Goal: Contribute content

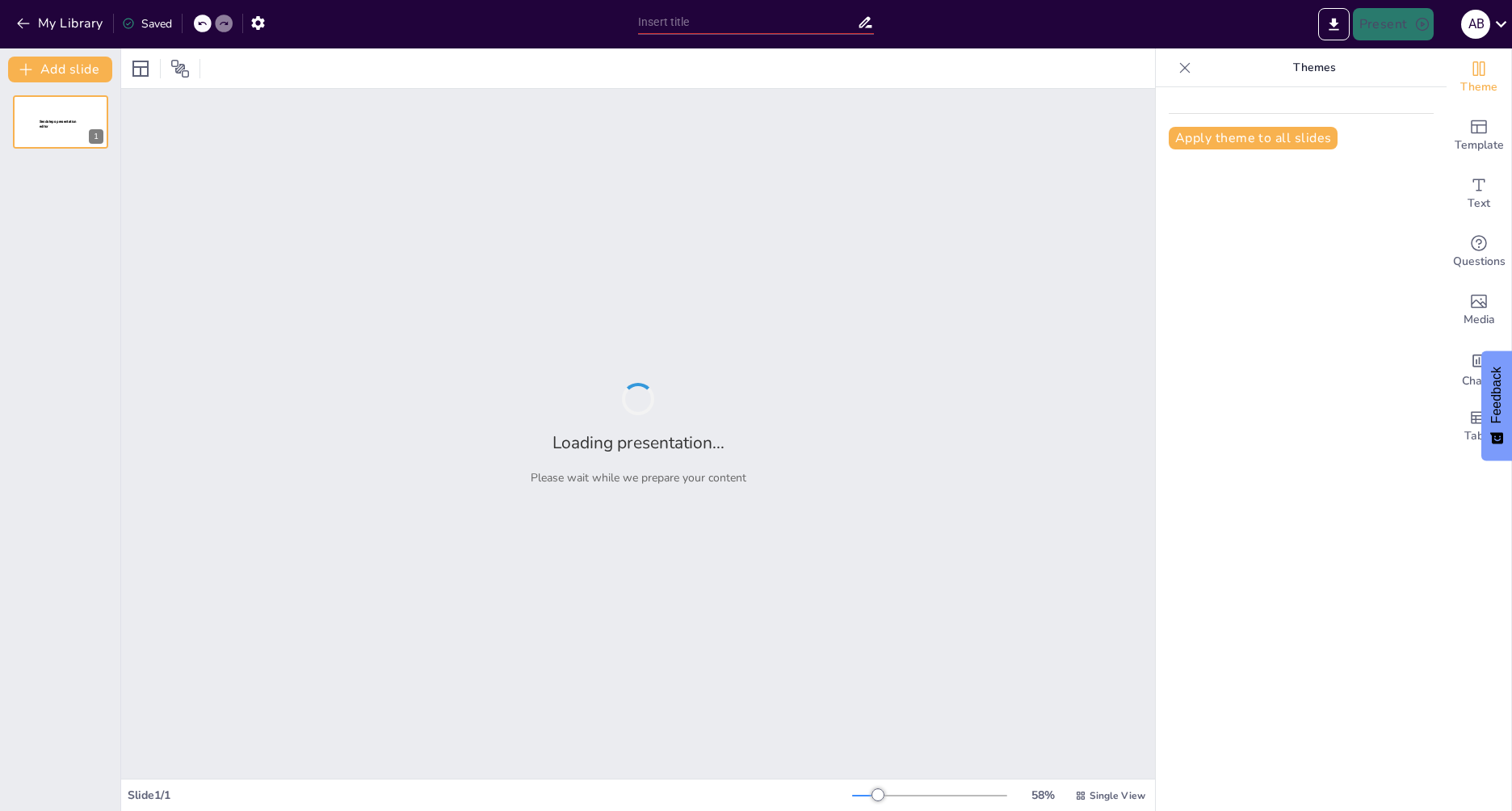
type input "Быстрое преобразование Фурье: Простой подход"
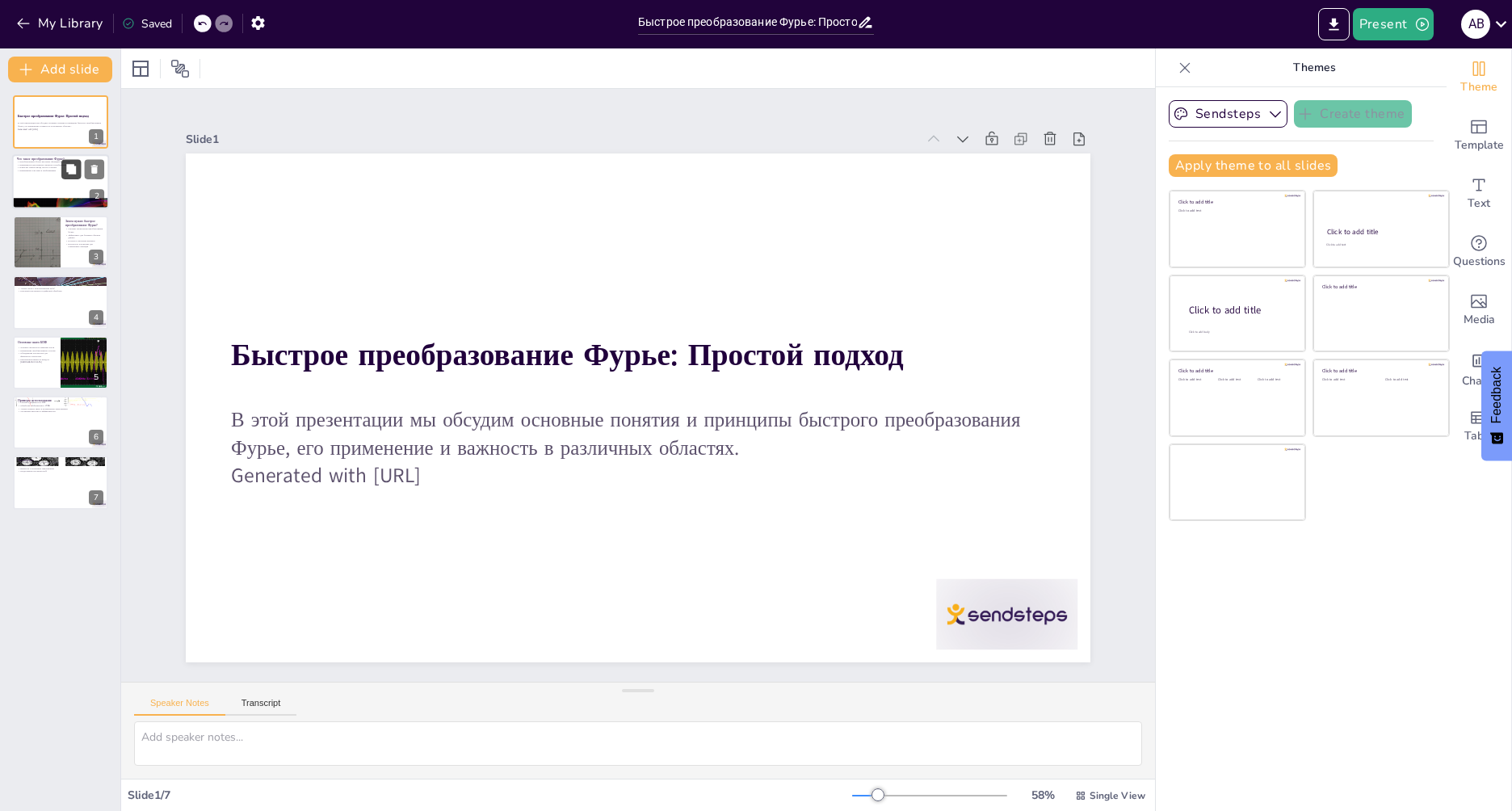
click at [67, 168] on icon at bounding box center [70, 169] width 10 height 10
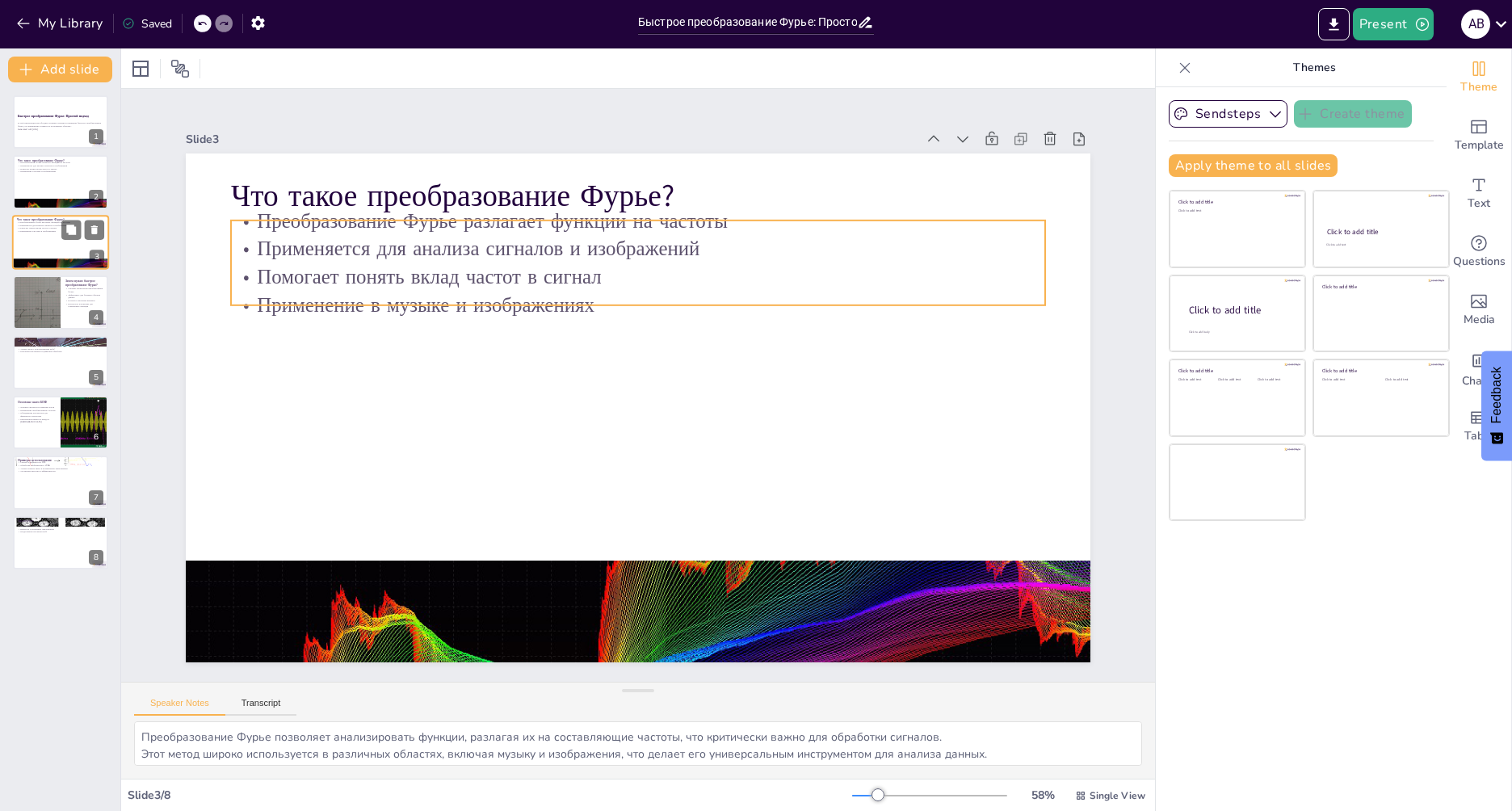
click at [27, 231] on p "Применение в музыке и изображениях" at bounding box center [61, 231] width 87 height 4
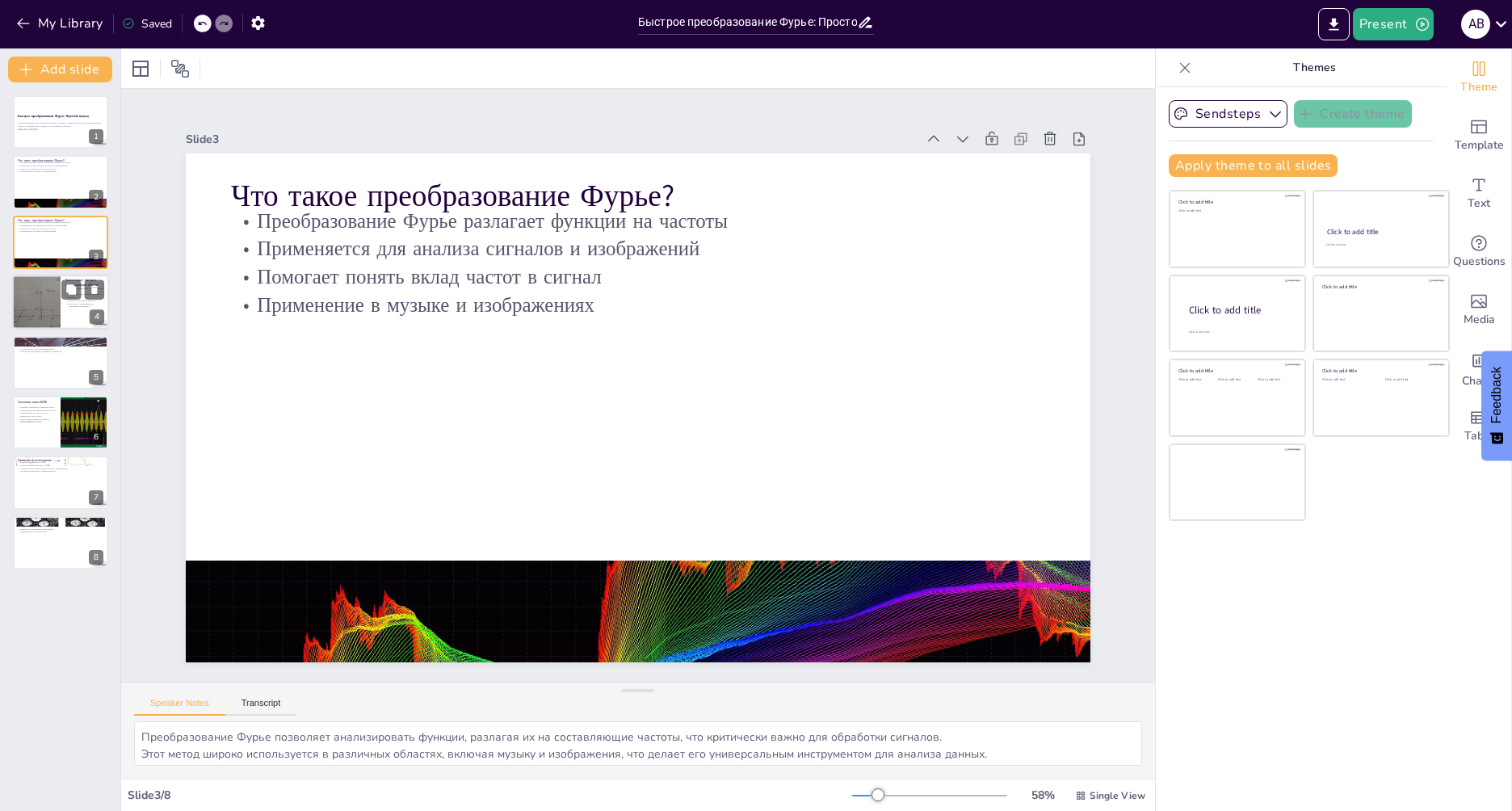
click at [37, 299] on div at bounding box center [36, 302] width 99 height 55
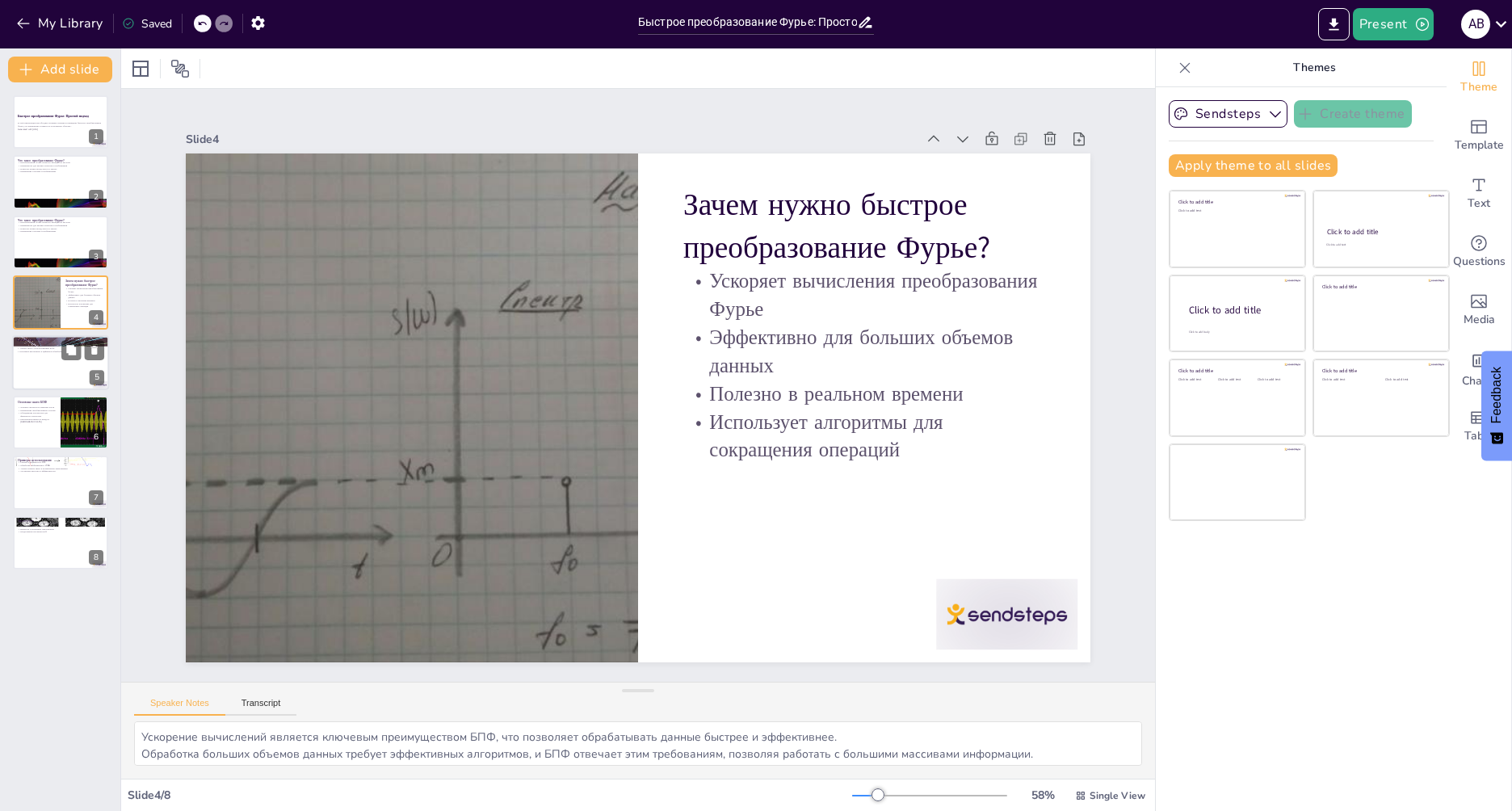
click at [46, 361] on div at bounding box center [61, 362] width 97 height 55
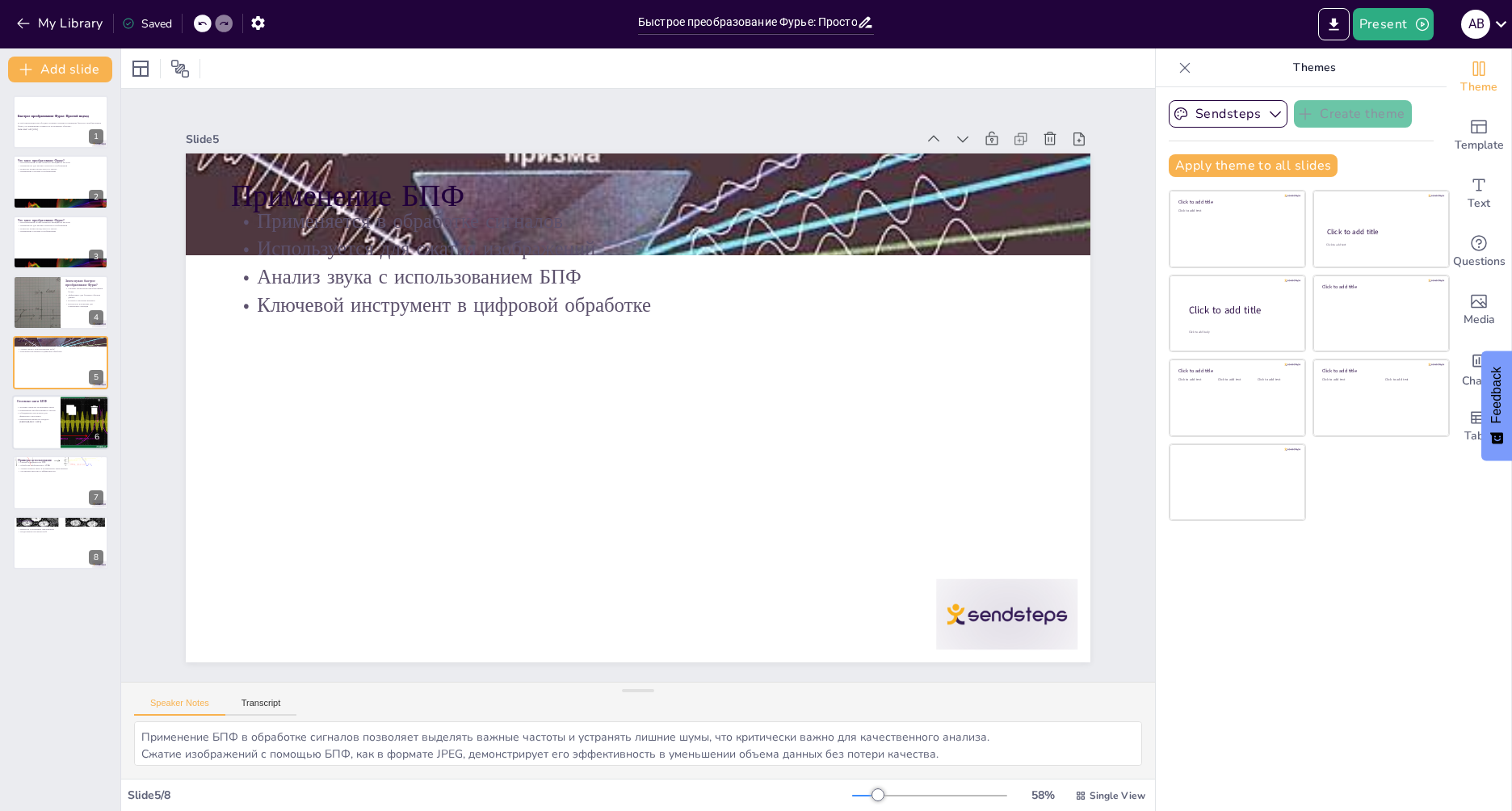
click at [44, 422] on div "Деление сигналов на меньшие части Применение преобразования к частям Объединени…" at bounding box center [37, 414] width 39 height 18
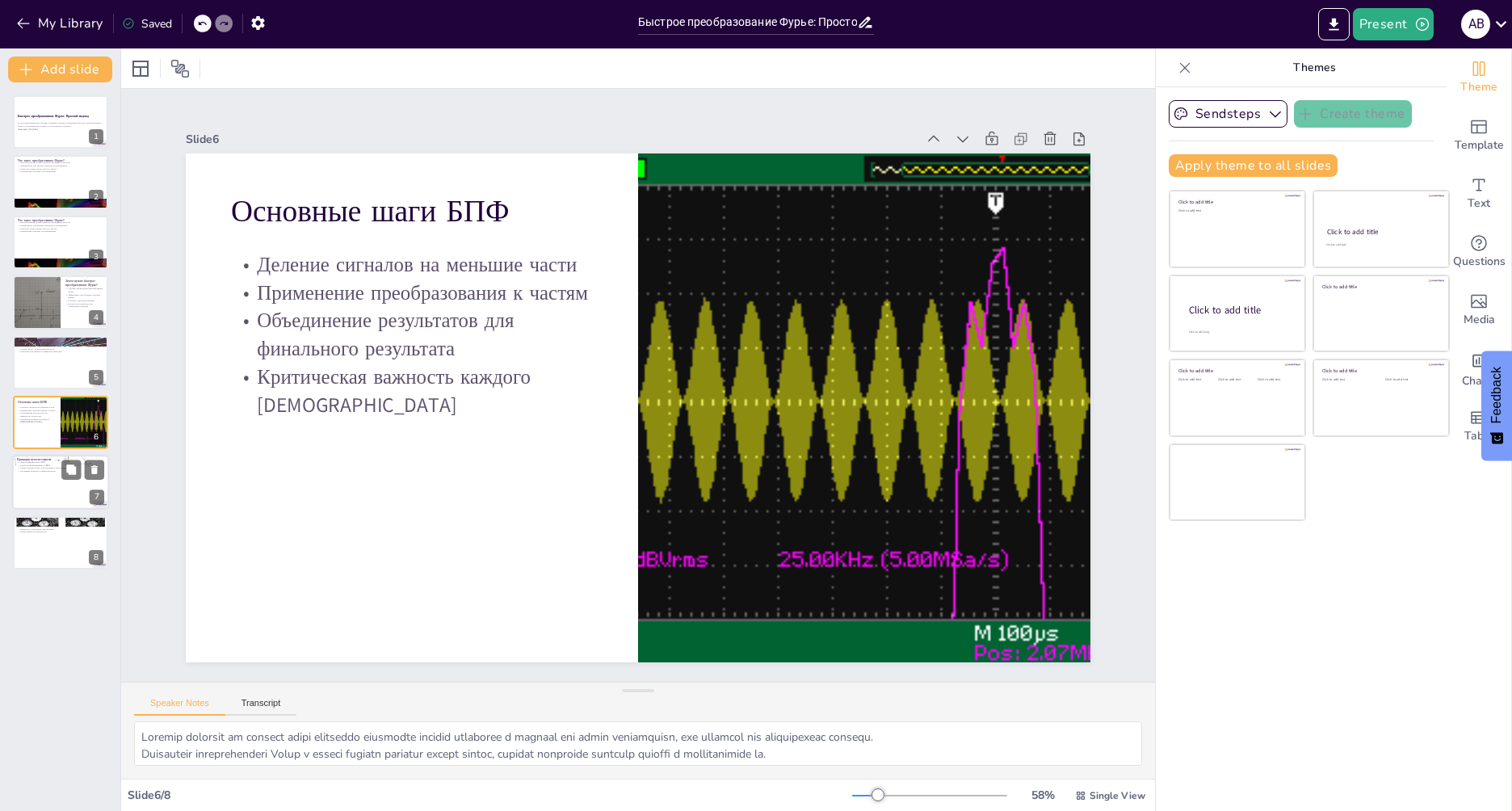
click at [44, 488] on div at bounding box center [61, 483] width 97 height 55
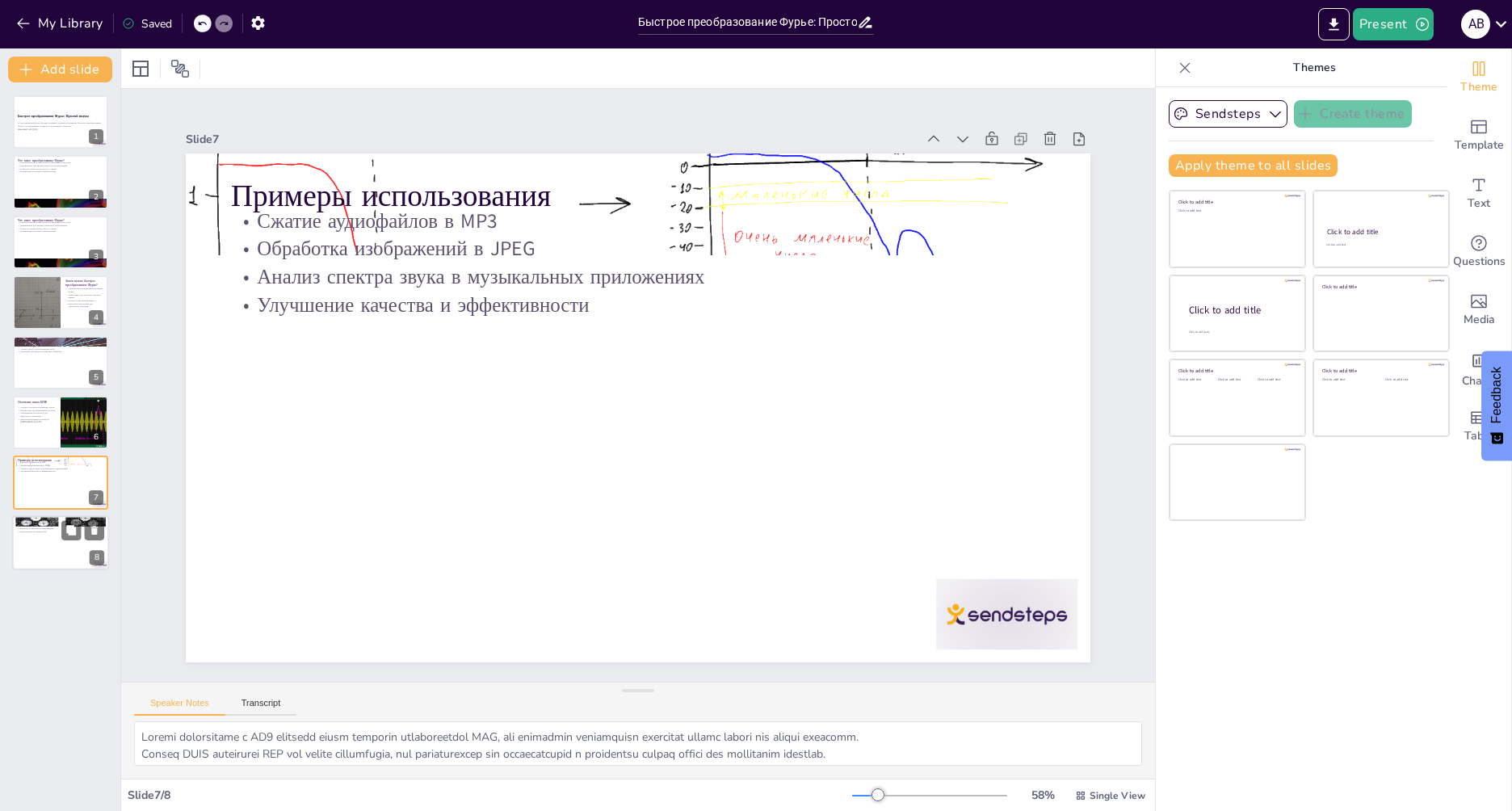
click at [43, 543] on div at bounding box center [61, 543] width 97 height 55
type textarea "БПФ является мощным инструментом, который позволяет эффективно анализировать и …"
